Goal: Transaction & Acquisition: Obtain resource

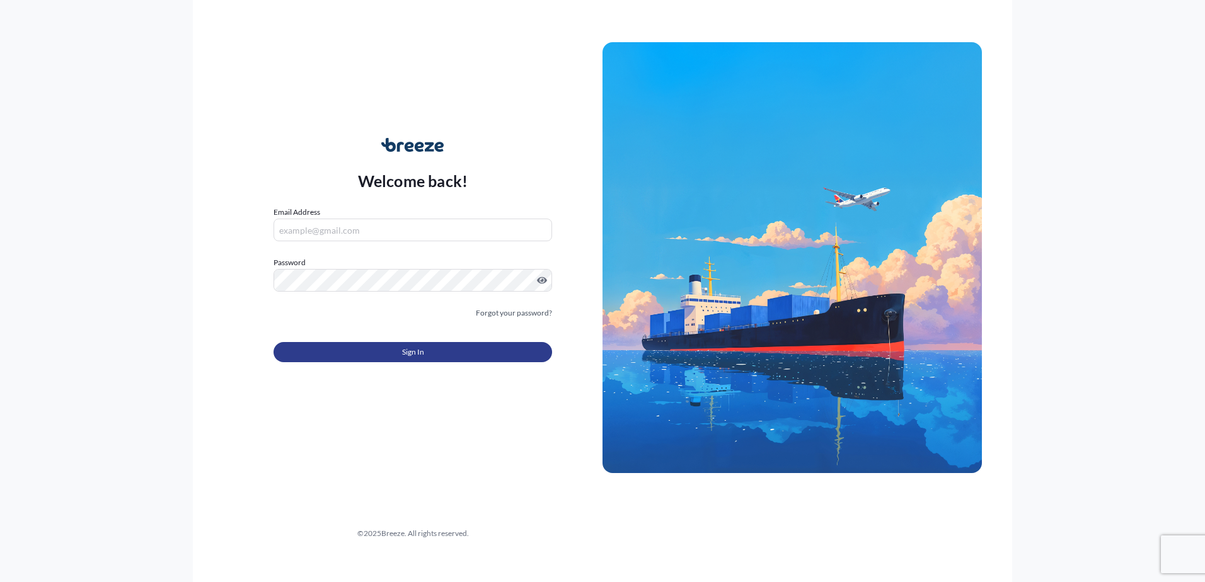
type input "[PERSON_NAME][EMAIL_ADDRESS][PERSON_NAME][DOMAIN_NAME]"
click at [416, 349] on span "Sign In" at bounding box center [413, 352] width 22 height 13
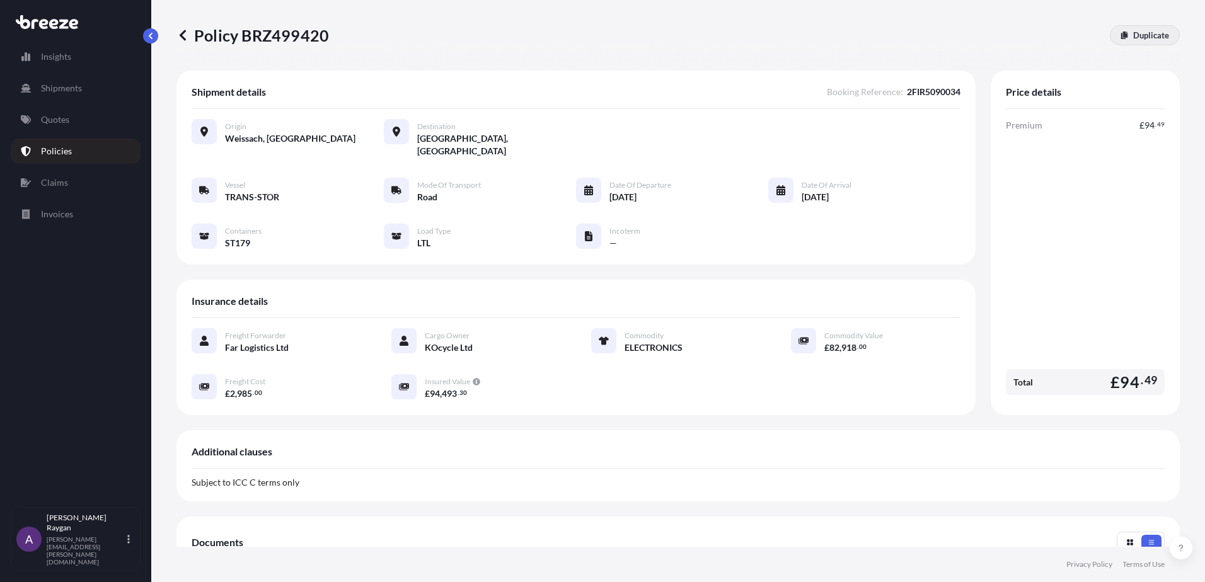
click at [1133, 37] on p "Duplicate" at bounding box center [1151, 35] width 36 height 13
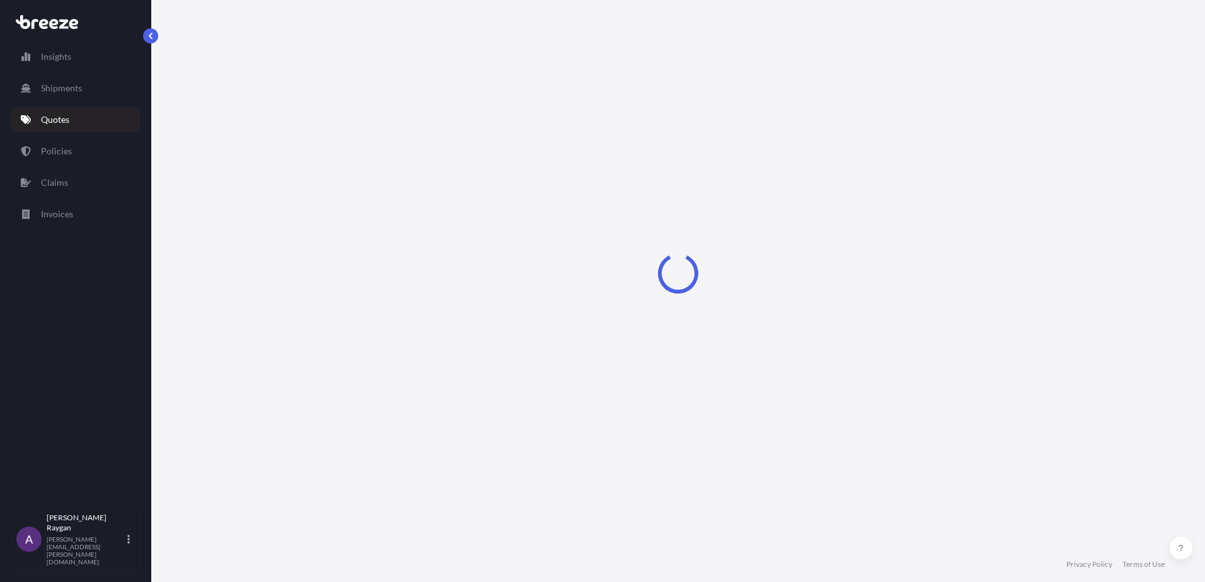
select select "Road"
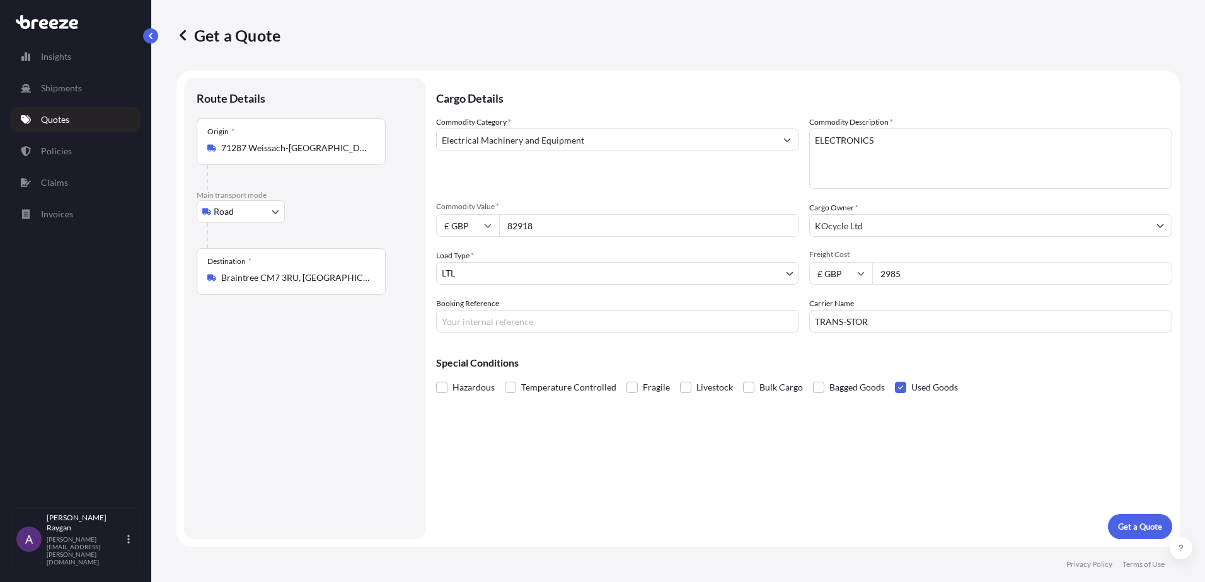
click at [520, 268] on body "Insights Shipments Quotes Policies Claims Invoices A Anthony Raygan [EMAIL_ADDR…" at bounding box center [602, 291] width 1205 height 582
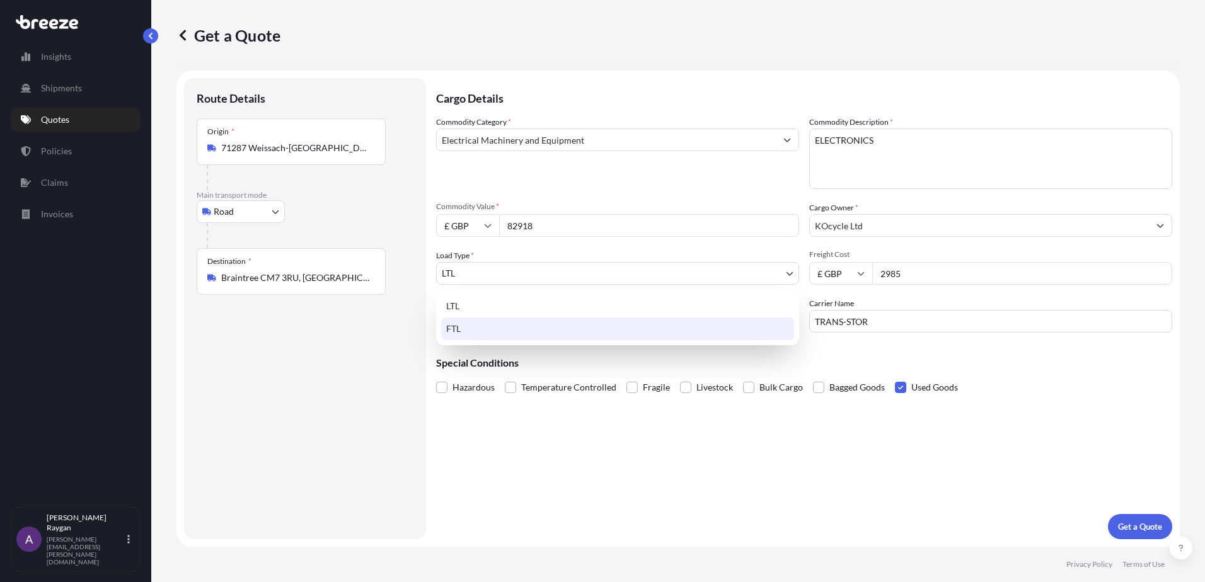
click at [493, 331] on div "FTL" at bounding box center [617, 329] width 353 height 23
select select "2"
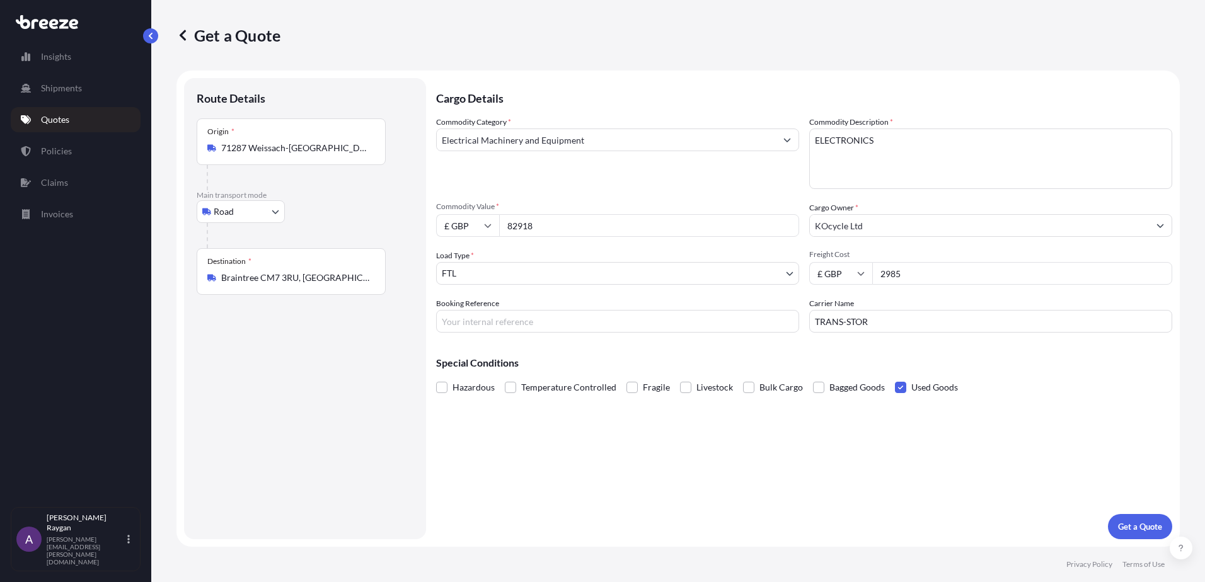
click at [354, 350] on div "Route Details Place of loading Road Road Rail Origin * 71287 Weissach-Flacht, […" at bounding box center [305, 309] width 217 height 436
drag, startPoint x: 882, startPoint y: 274, endPoint x: 932, endPoint y: 274, distance: 49.2
click at [932, 274] on input "2985" at bounding box center [1022, 273] width 300 height 23
click at [947, 280] on input "2985" at bounding box center [1022, 273] width 300 height 23
drag, startPoint x: 904, startPoint y: 275, endPoint x: 884, endPoint y: 269, distance: 21.7
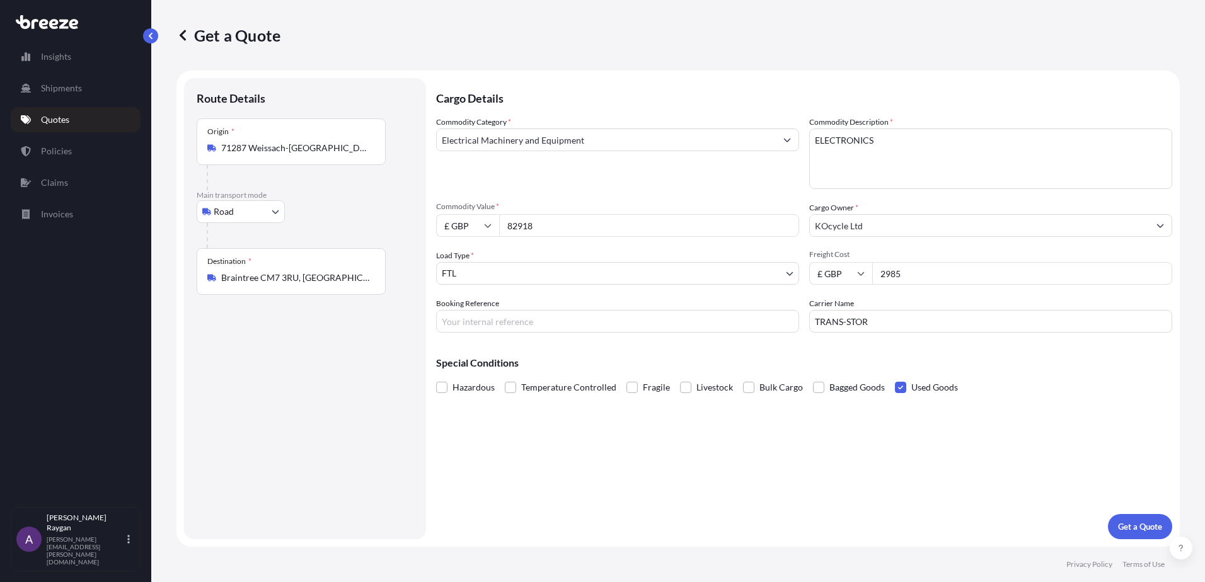
click at [871, 275] on div "£ GBP 2985" at bounding box center [990, 273] width 363 height 23
type input "2825"
click at [789, 488] on div "Cargo Details Commodity Category * Electrical Machinery and Equipment Commodity…" at bounding box center [804, 308] width 736 height 461
click at [471, 328] on input "Booking Reference" at bounding box center [617, 321] width 363 height 23
click at [563, 305] on div "Commodity Category * Electrical Machinery and Equipment Commodity Description *…" at bounding box center [804, 224] width 736 height 217
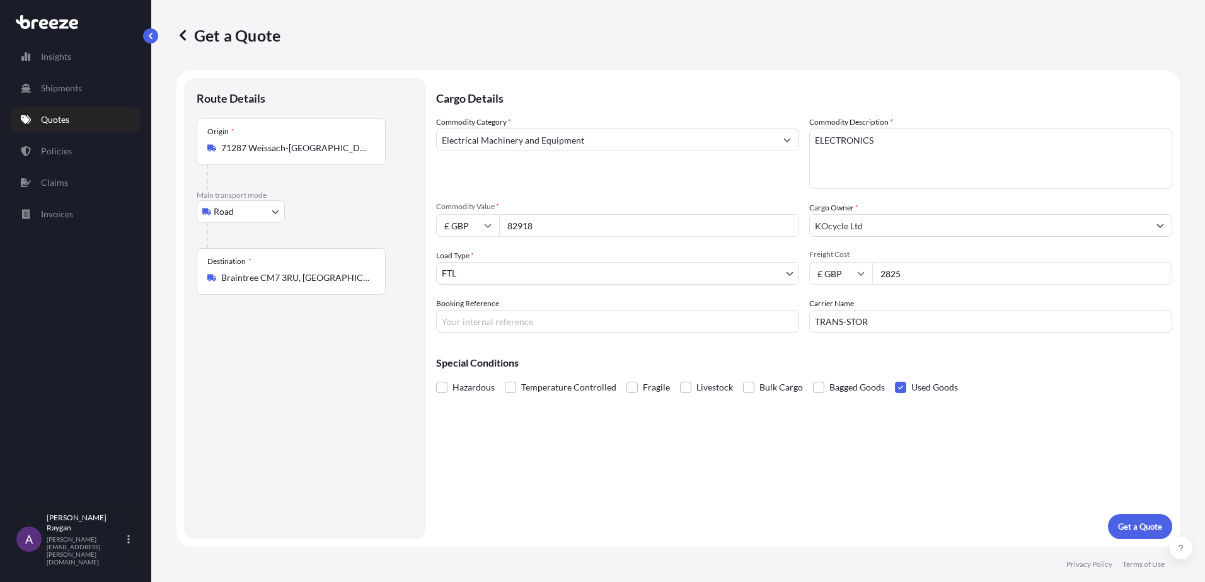
click at [546, 322] on input "Booking Reference" at bounding box center [617, 321] width 363 height 23
paste input "2FIR51000016"
type input "2FIR51000016"
click at [607, 429] on div "Cargo Details Commodity Category * Electrical Machinery and Equipment Commodity…" at bounding box center [804, 308] width 736 height 461
drag, startPoint x: 921, startPoint y: 272, endPoint x: 939, endPoint y: 274, distance: 17.1
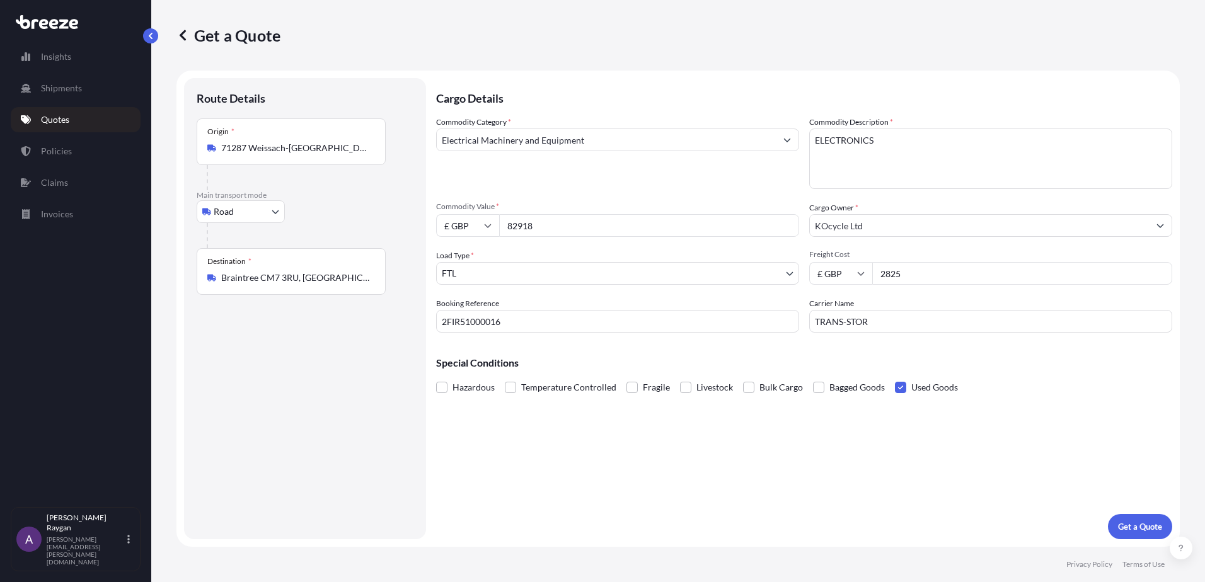
click at [922, 272] on input "2825" at bounding box center [1022, 273] width 300 height 23
click at [586, 226] on input "82918" at bounding box center [649, 225] width 300 height 23
drag, startPoint x: 630, startPoint y: 226, endPoint x: 480, endPoint y: 226, distance: 150.6
click at [475, 228] on div "£ GBP 82918" at bounding box center [617, 225] width 363 height 23
type input "46182"
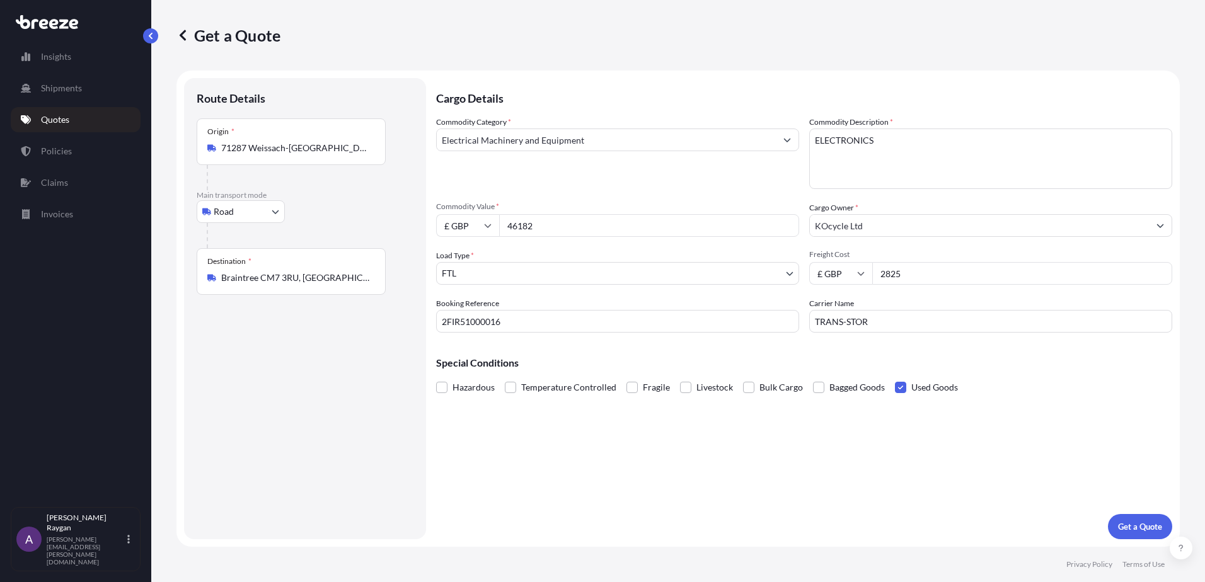
click at [681, 460] on div "Cargo Details Commodity Category * Electrical Machinery and Equipment Commodity…" at bounding box center [804, 308] width 736 height 461
click at [819, 461] on div "Cargo Details Commodity Category * Electrical Machinery and Equipment Commodity…" at bounding box center [804, 308] width 736 height 461
click at [943, 502] on div "Cargo Details Commodity Category * Electrical Machinery and Equipment Commodity…" at bounding box center [804, 308] width 736 height 461
click at [1141, 526] on p "Get a Quote" at bounding box center [1140, 527] width 44 height 13
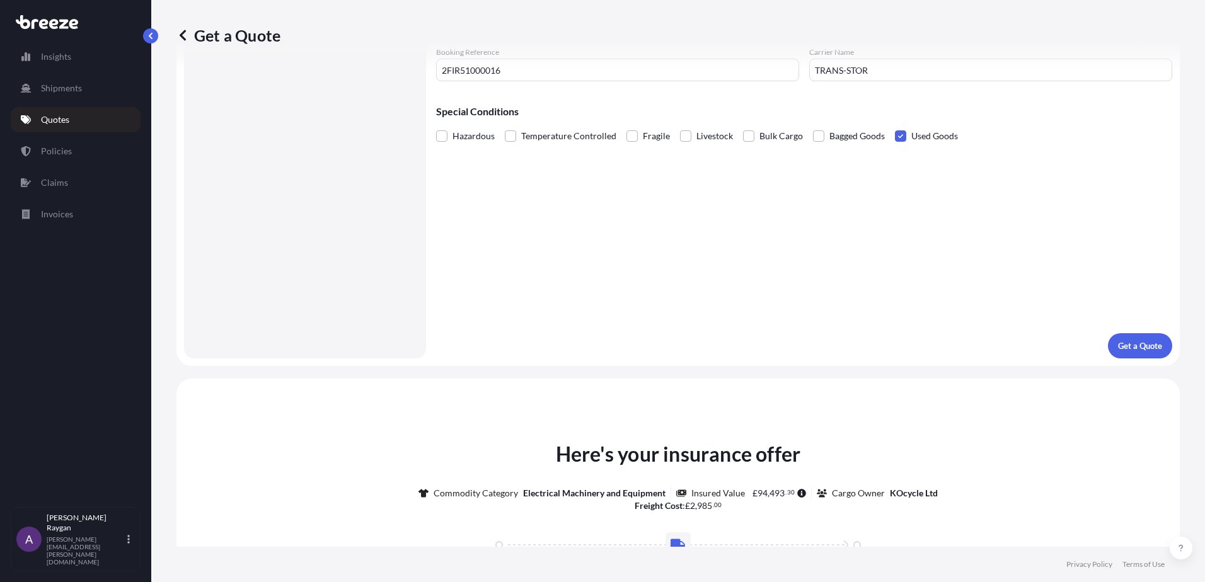
scroll to position [567, 0]
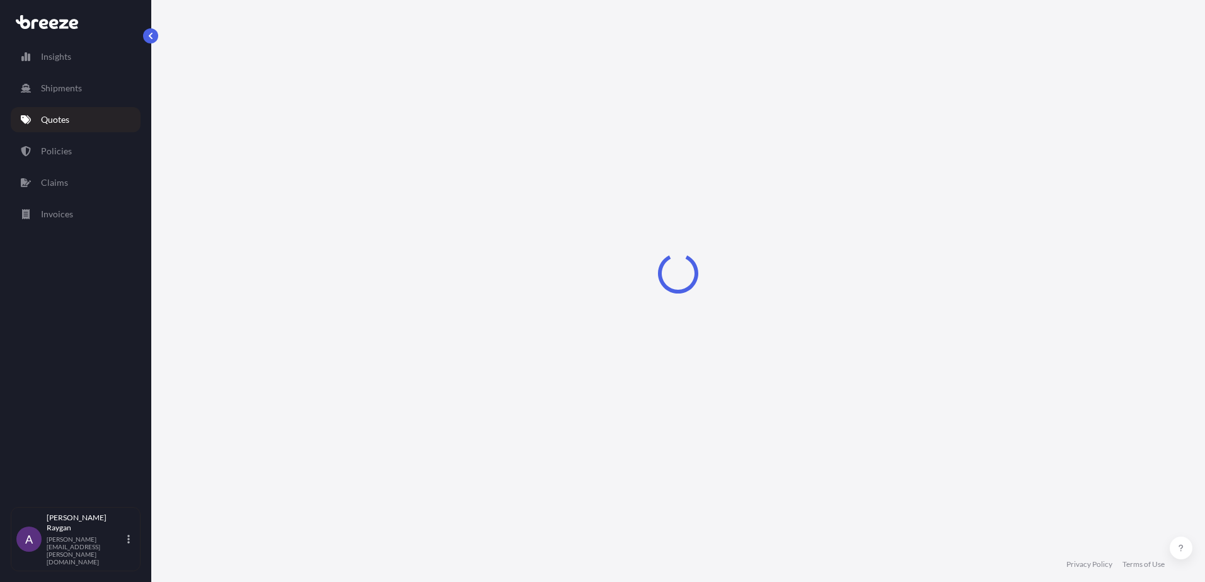
select select "Road"
select select "2"
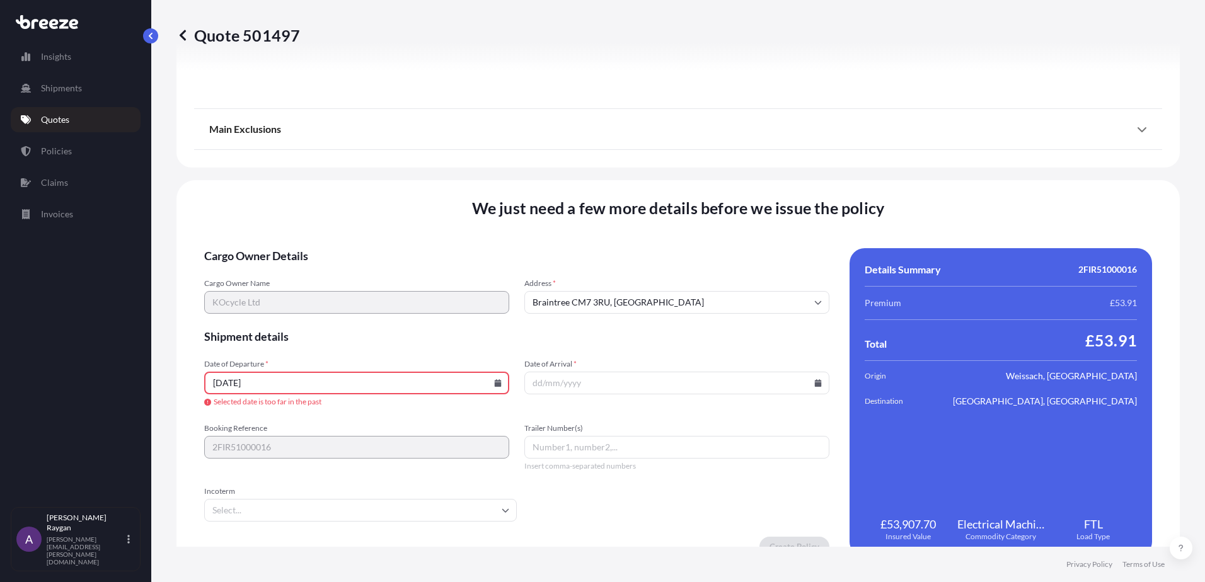
scroll to position [1518, 0]
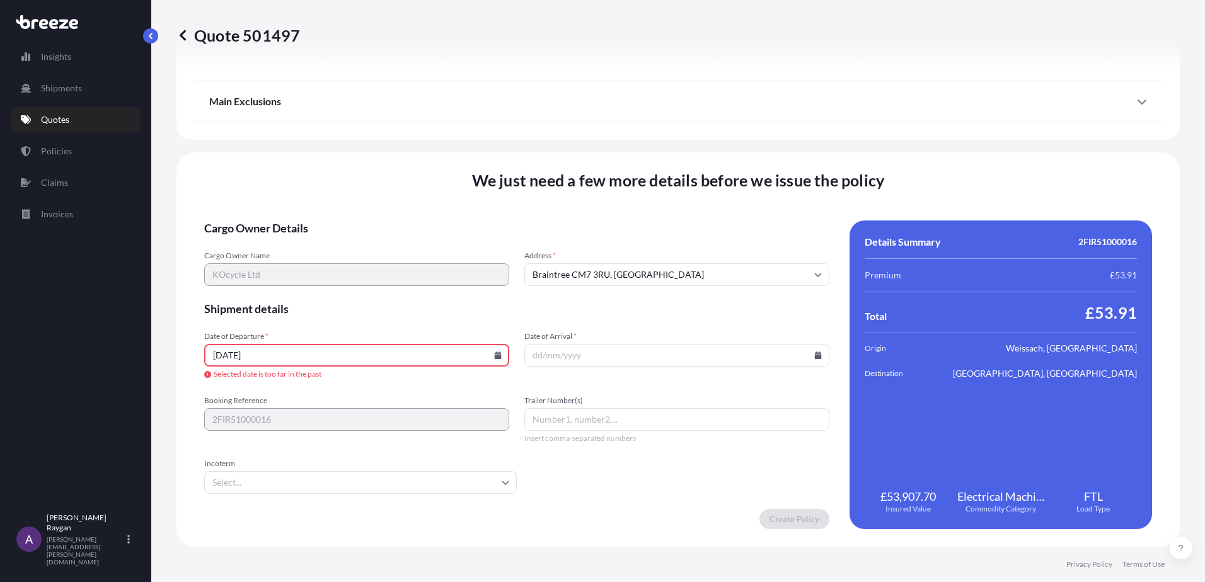
click at [495, 360] on input "[DATE]" at bounding box center [356, 355] width 305 height 23
click at [492, 350] on input "[DATE]" at bounding box center [356, 355] width 305 height 23
drag, startPoint x: 222, startPoint y: 357, endPoint x: 181, endPoint y: 361, distance: 41.1
click at [181, 361] on div "We just need a few more details before we issue the policy Cargo Owner Details …" at bounding box center [677, 350] width 1003 height 395
drag, startPoint x: 236, startPoint y: 355, endPoint x: 189, endPoint y: 359, distance: 47.4
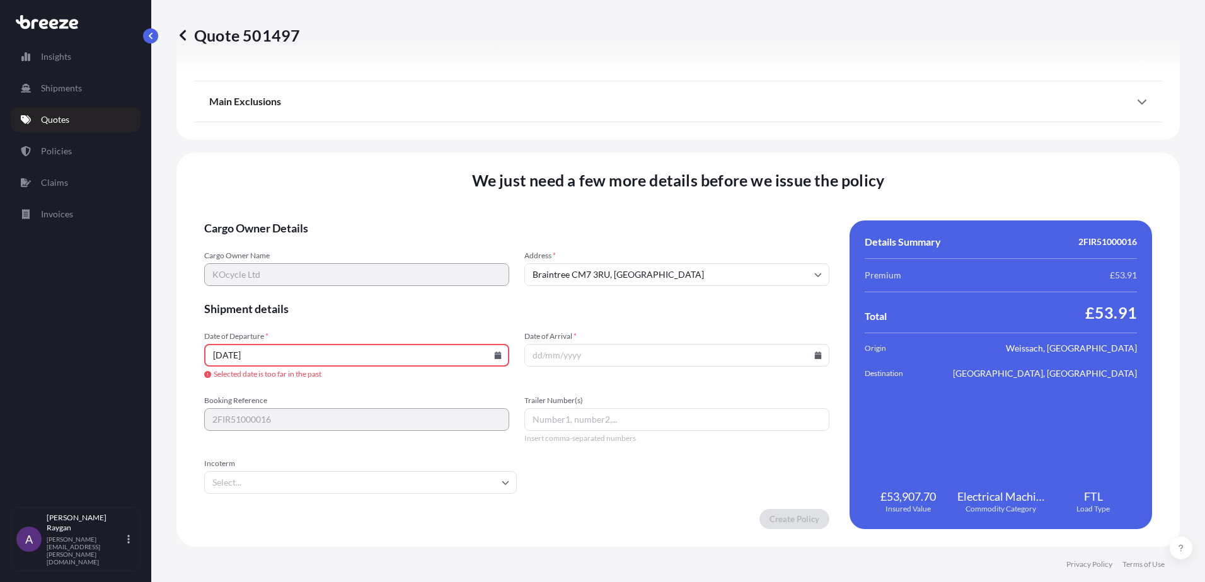
click at [189, 359] on div "We just need a few more details before we issue the policy Cargo Owner Details …" at bounding box center [677, 350] width 1003 height 395
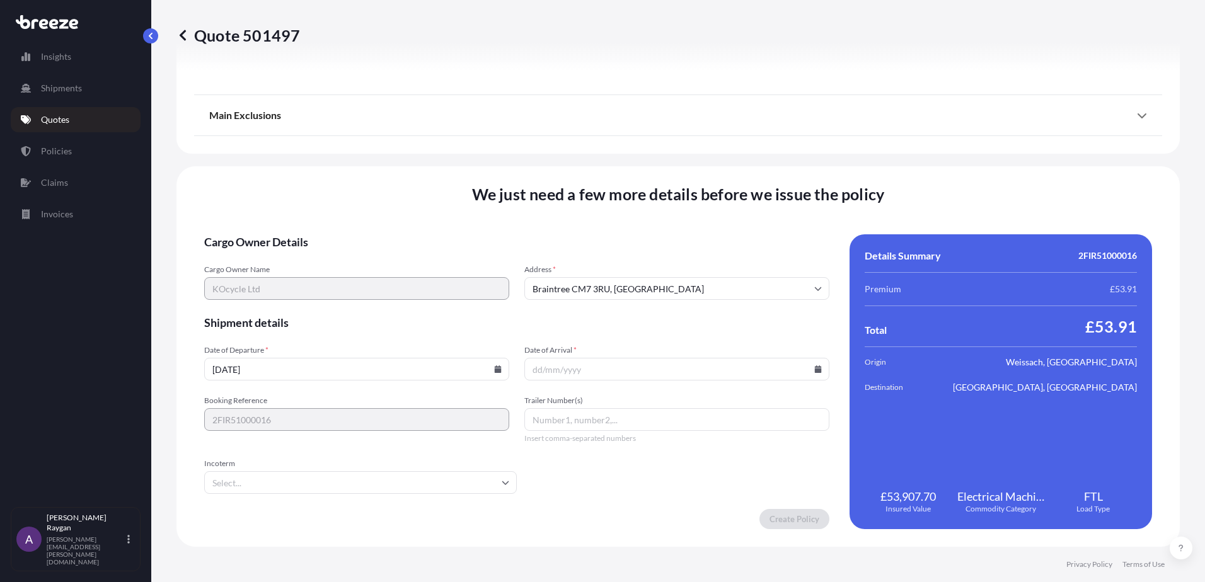
scroll to position [1490, 0]
type input "[DATE]"
click at [601, 367] on input "Date of Arrival *" at bounding box center [676, 369] width 305 height 23
click at [809, 372] on div at bounding box center [676, 369] width 305 height 23
click at [815, 373] on icon at bounding box center [818, 370] width 7 height 8
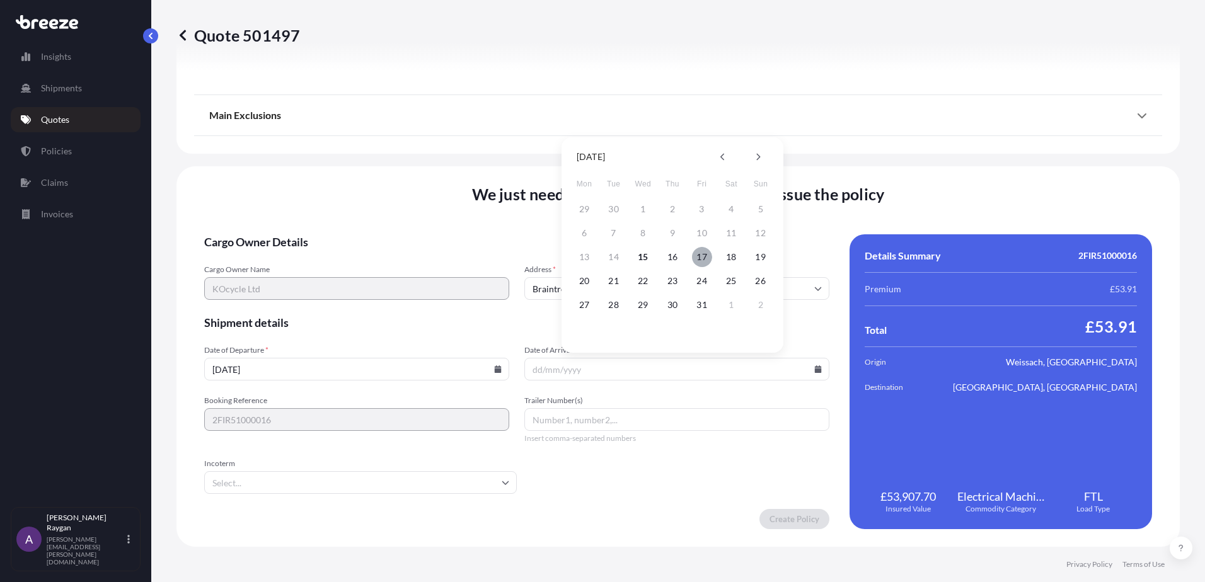
click at [700, 257] on button "17" at bounding box center [702, 257] width 20 height 20
type input "[DATE]"
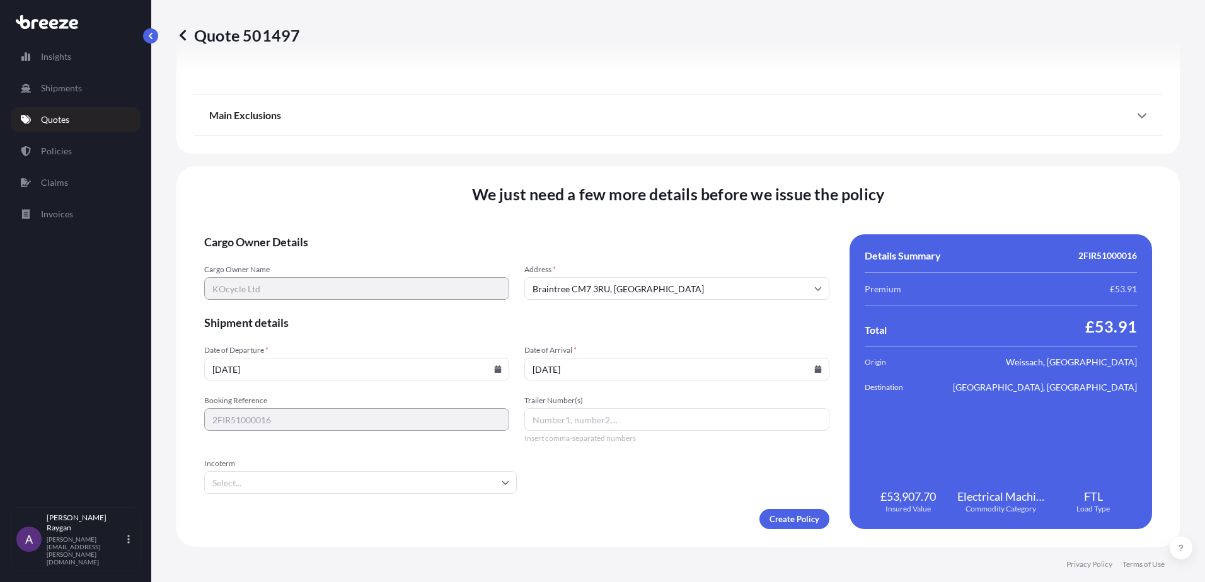
click at [605, 469] on form "Cargo Owner Details Cargo Owner Name KOcycle Ltd Address * Braintree [GEOGRAPHI…" at bounding box center [516, 381] width 625 height 295
drag, startPoint x: 605, startPoint y: 469, endPoint x: 587, endPoint y: 483, distance: 22.4
click at [587, 483] on form "Cargo Owner Details Cargo Owner Name KOcycle Ltd Address * Braintree [GEOGRAPHI…" at bounding box center [516, 381] width 625 height 295
click at [335, 480] on input "Incoterm" at bounding box center [360, 482] width 313 height 23
click at [311, 481] on input "Incoterm" at bounding box center [360, 482] width 313 height 23
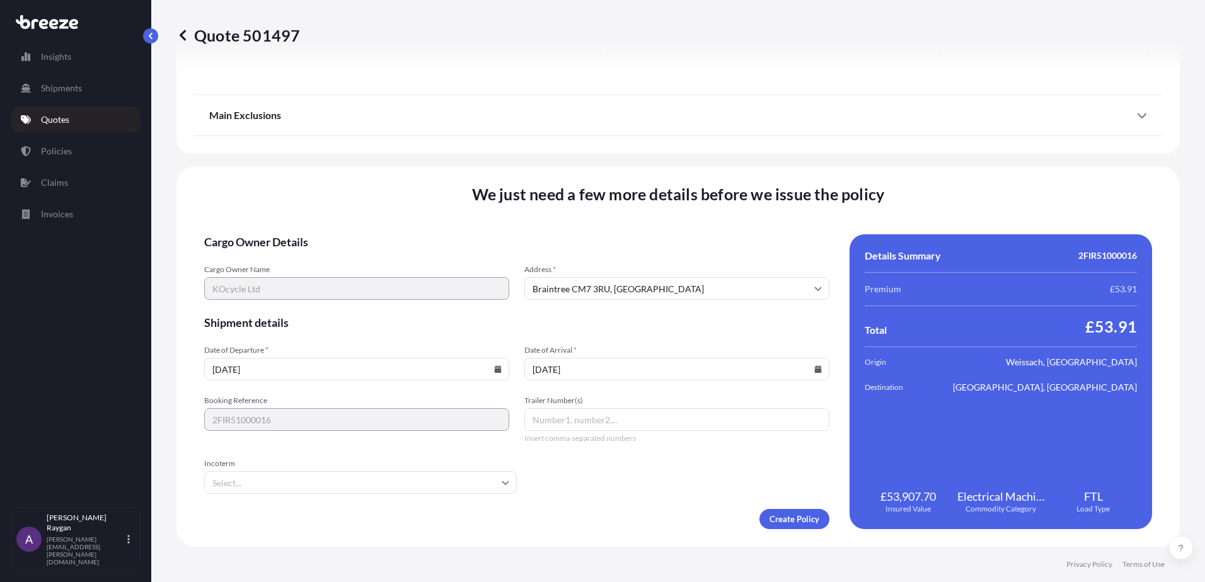
click at [307, 482] on input "Incoterm" at bounding box center [360, 482] width 313 height 23
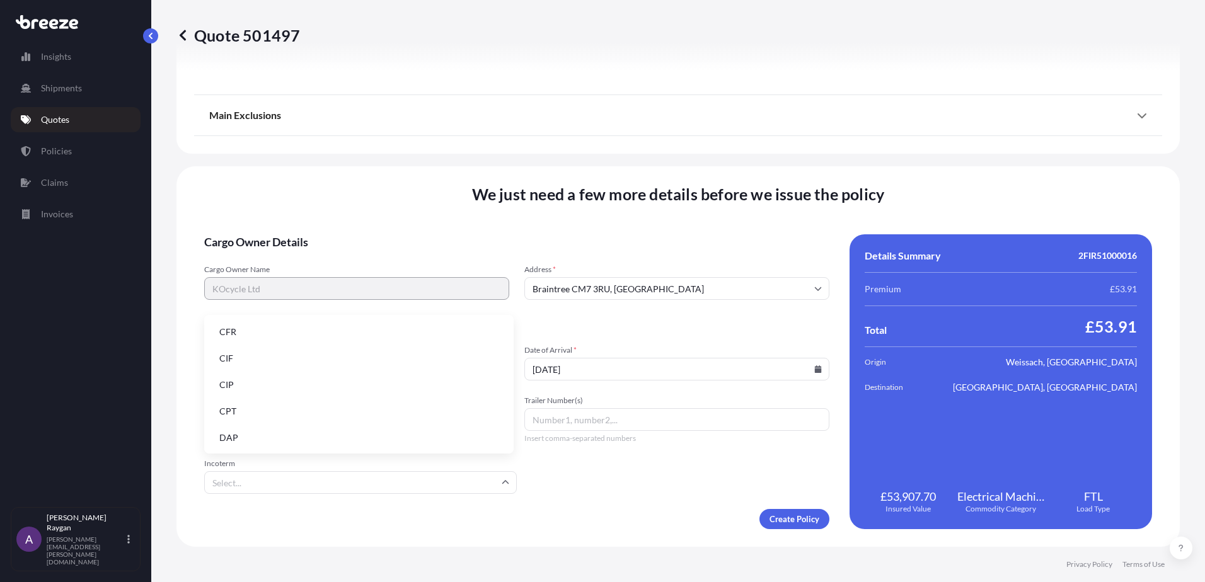
click at [308, 524] on div "Create Policy" at bounding box center [516, 519] width 625 height 20
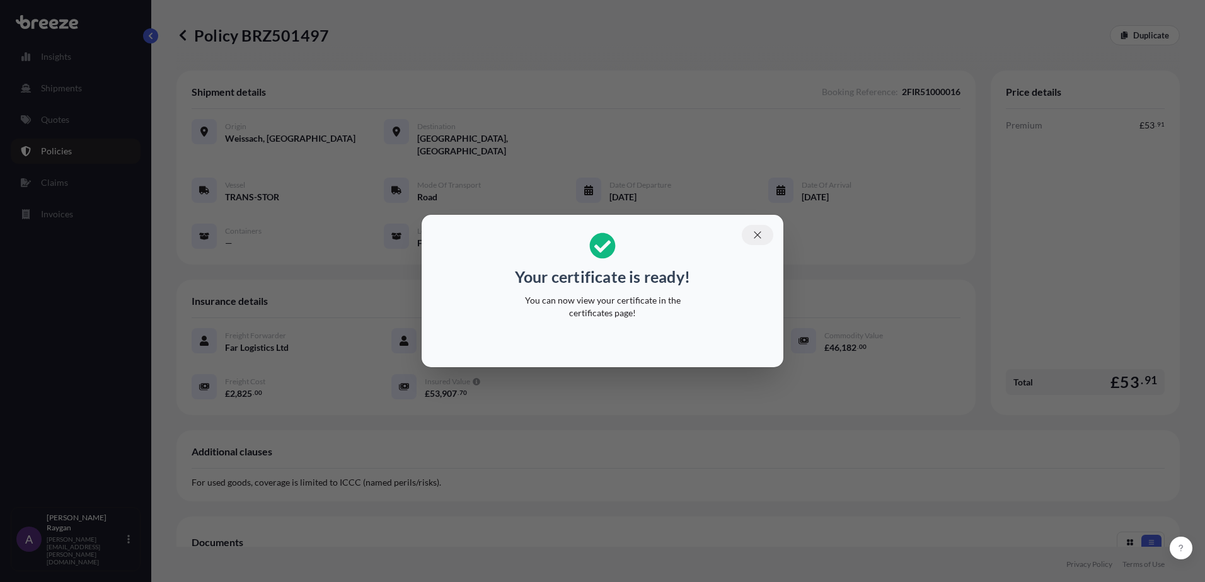
click at [762, 238] on icon "button" at bounding box center [757, 234] width 11 height 11
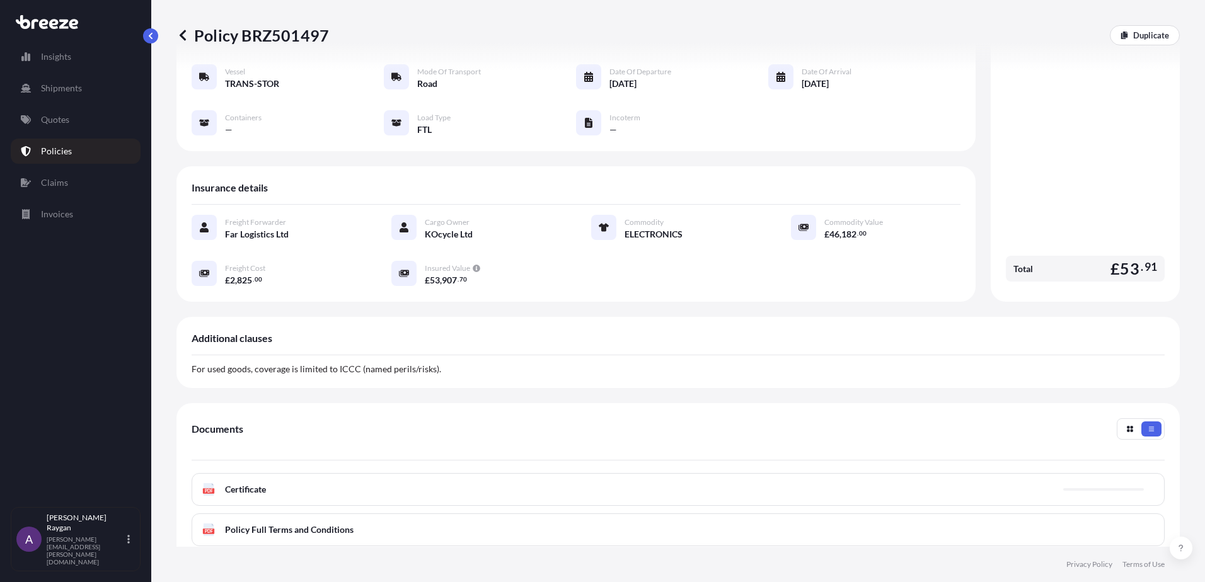
scroll to position [250, 0]
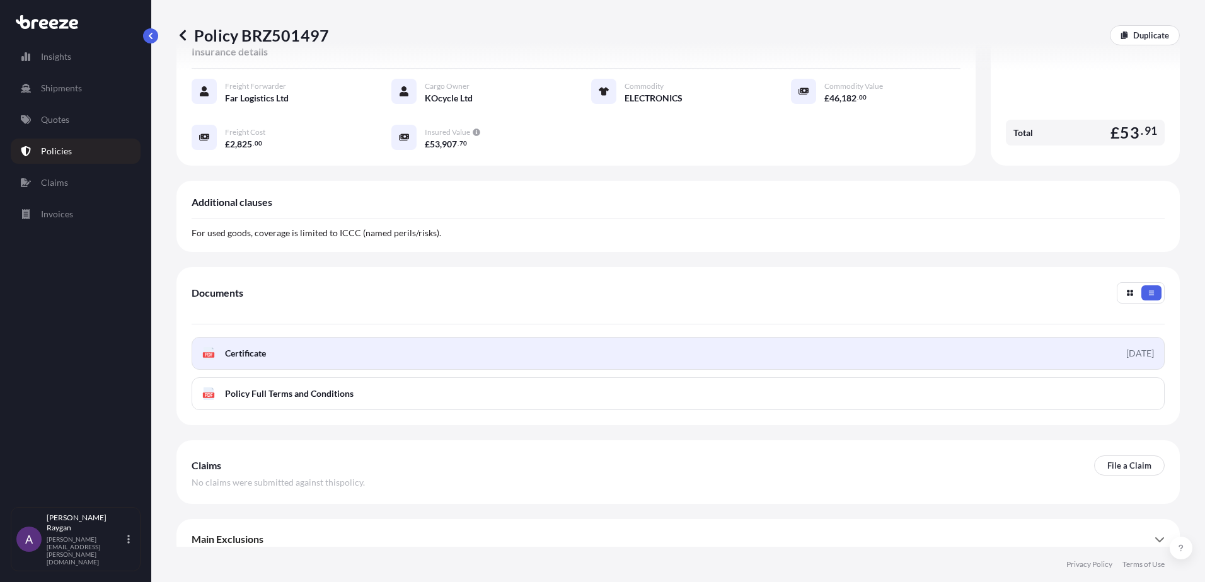
click at [411, 338] on link "PDF Certificate [DATE]" at bounding box center [678, 353] width 973 height 33
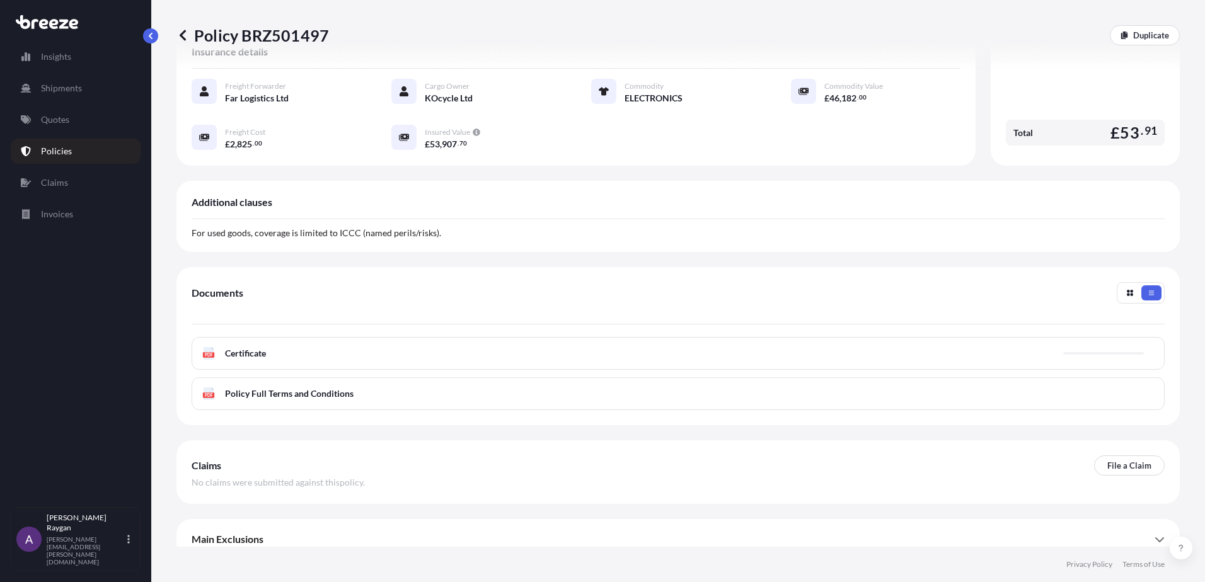
scroll to position [61, 0]
